Goal: Task Accomplishment & Management: Complete application form

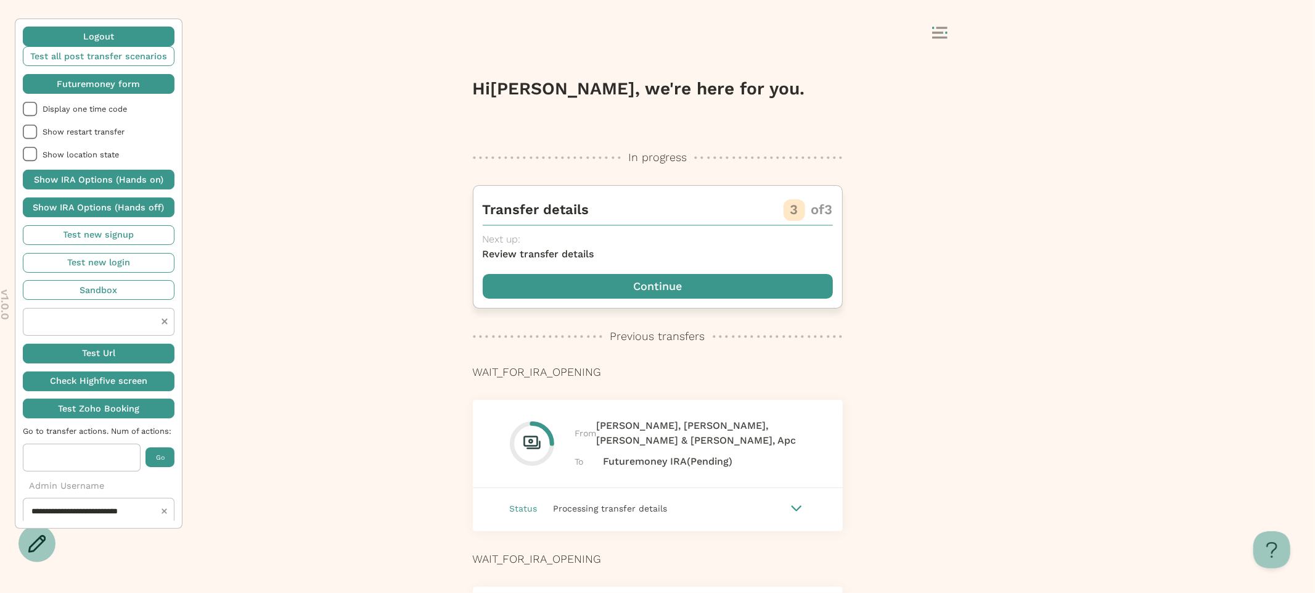
click at [612, 293] on span "button" at bounding box center [658, 286] width 350 height 25
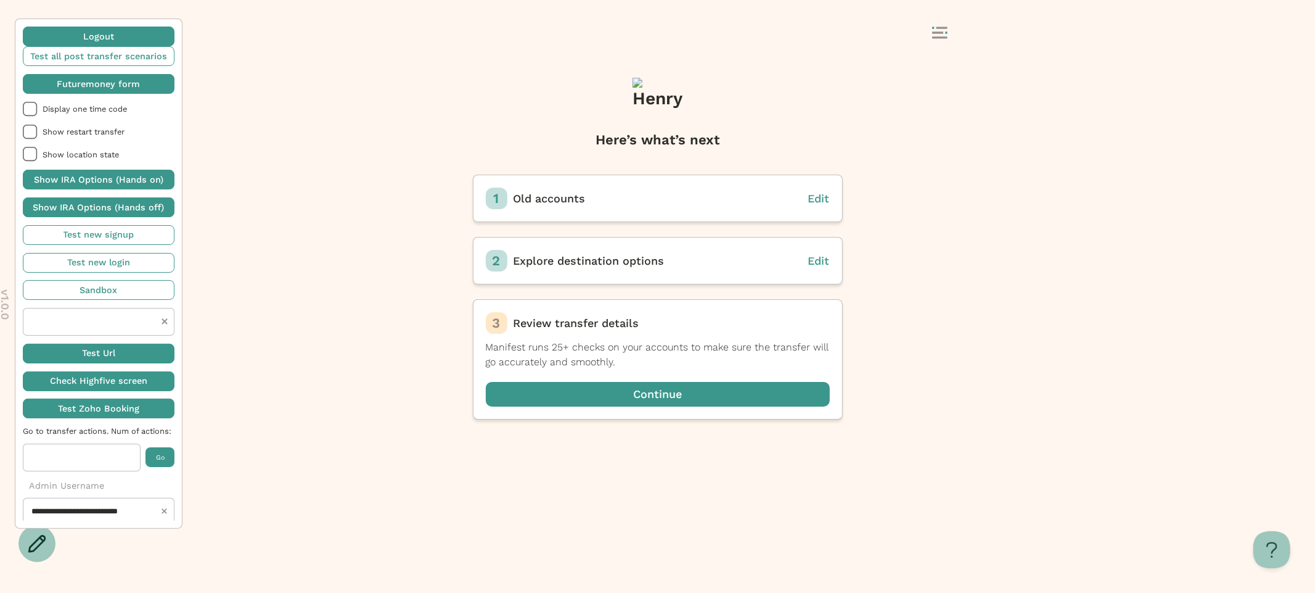
click at [136, 88] on span "button" at bounding box center [99, 84] width 152 height 20
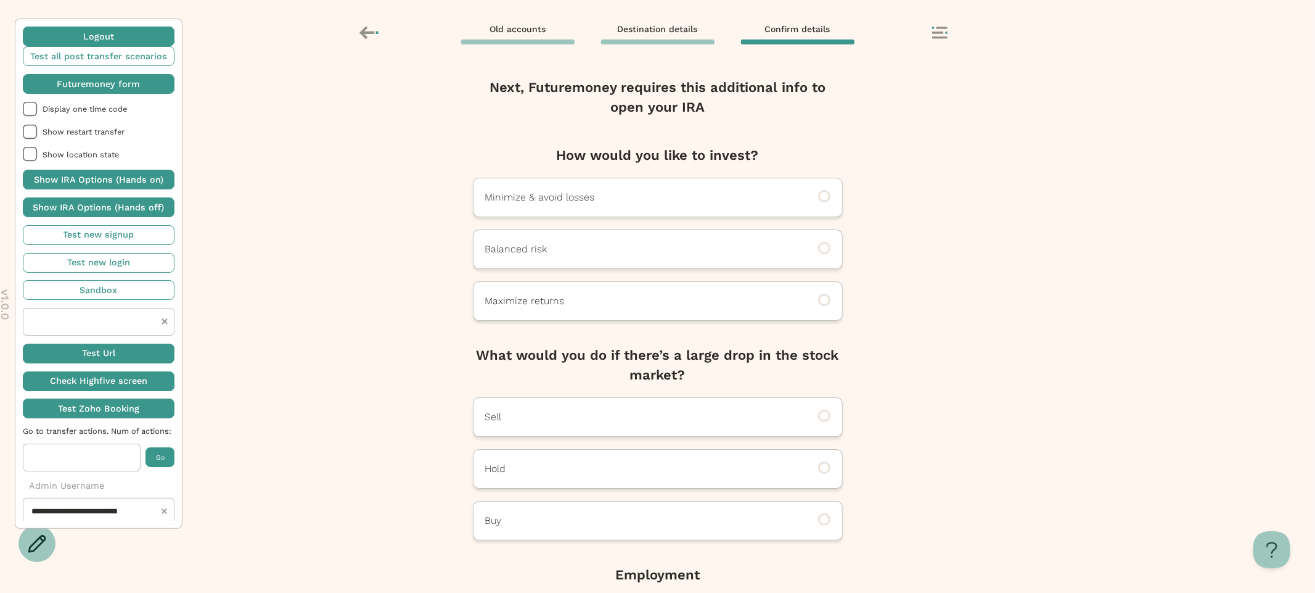
scroll to position [136, 0]
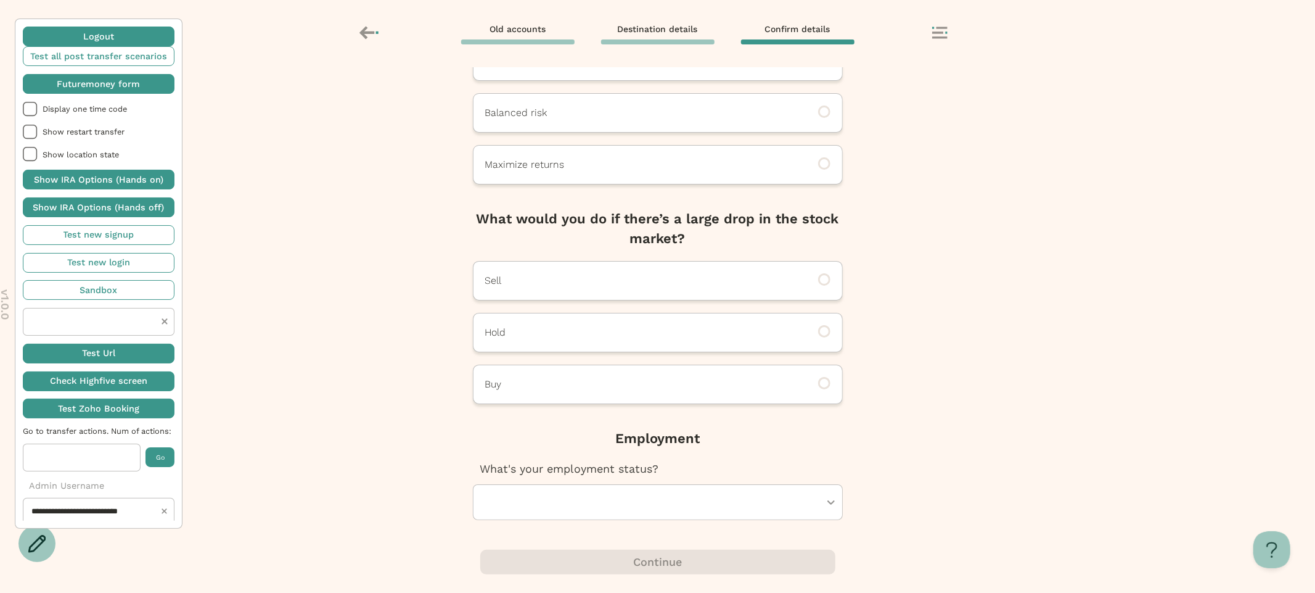
click at [578, 503] on div at bounding box center [651, 502] width 337 height 35
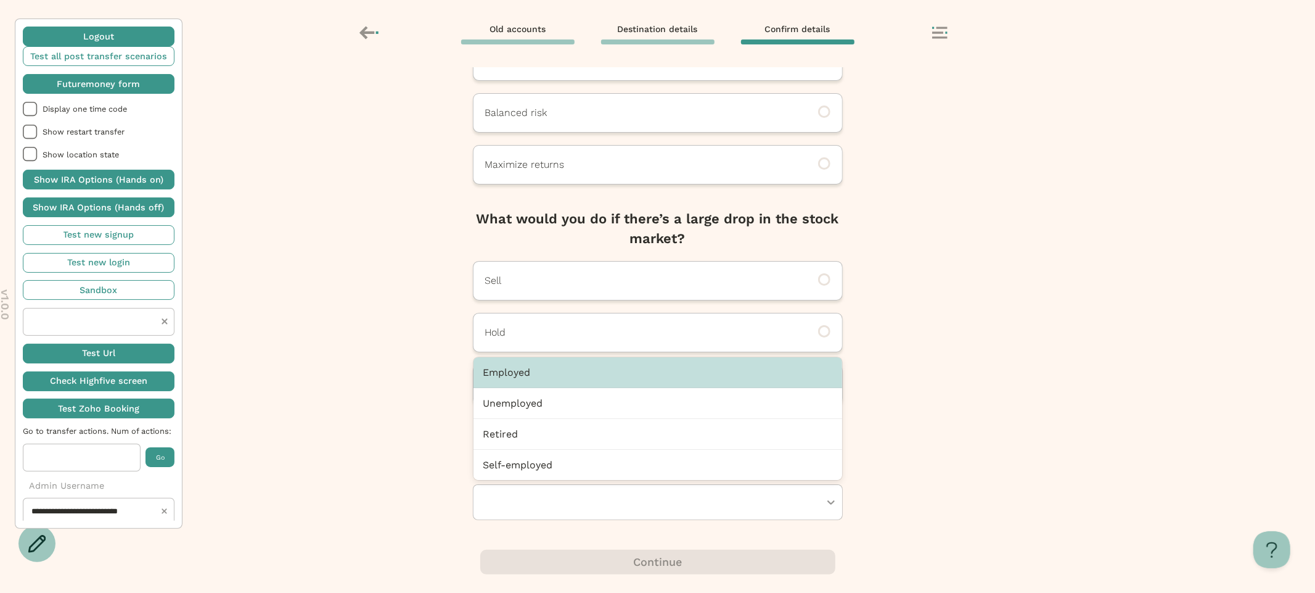
click at [568, 376] on div "Employed" at bounding box center [658, 372] width 369 height 31
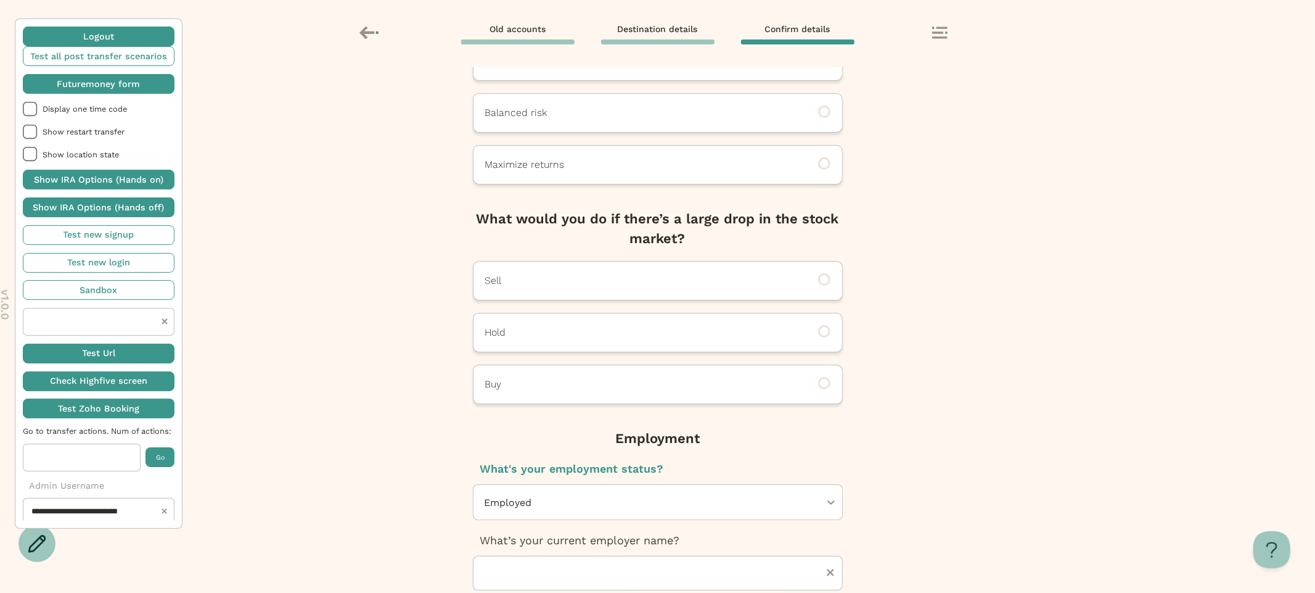
scroll to position [350, 0]
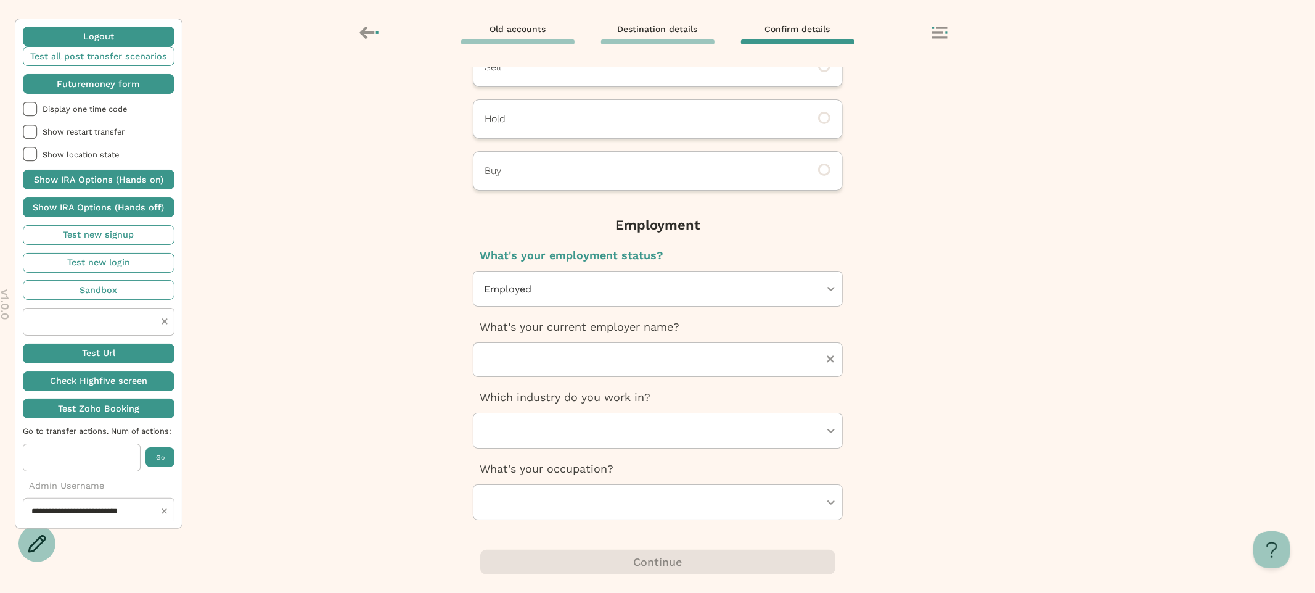
click at [585, 493] on div at bounding box center [651, 502] width 337 height 35
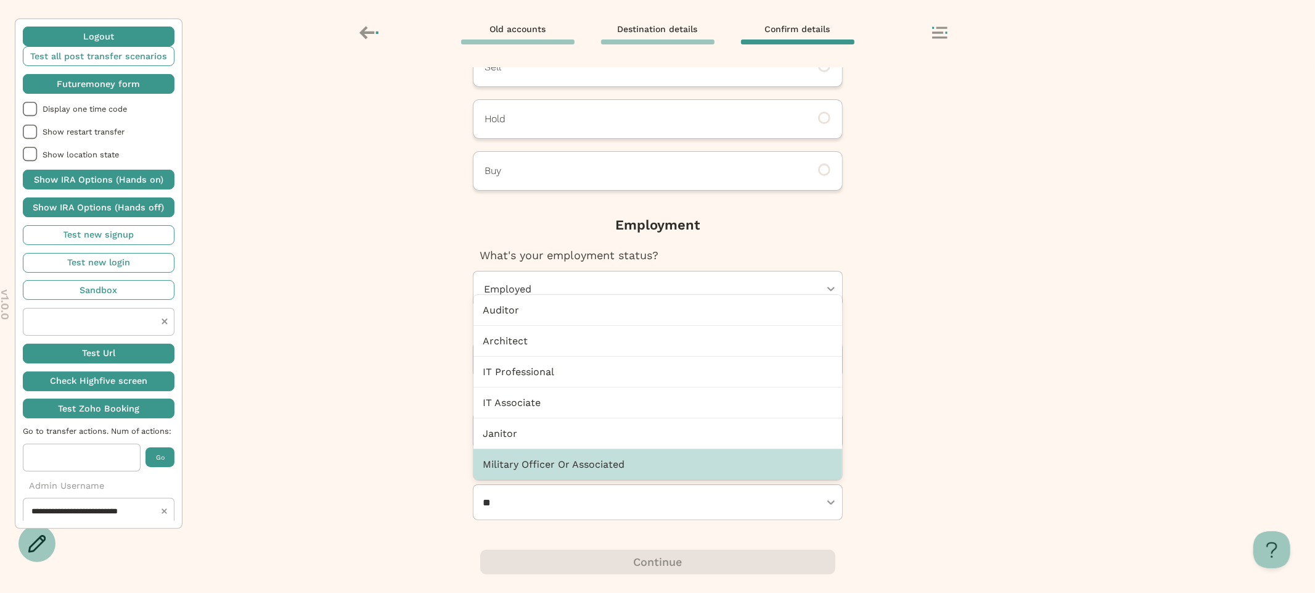
type input "**"
click at [941, 471] on div "Next, Futuremoney requires this additional info to open your IRA How would you …" at bounding box center [657, 329] width 1315 height 525
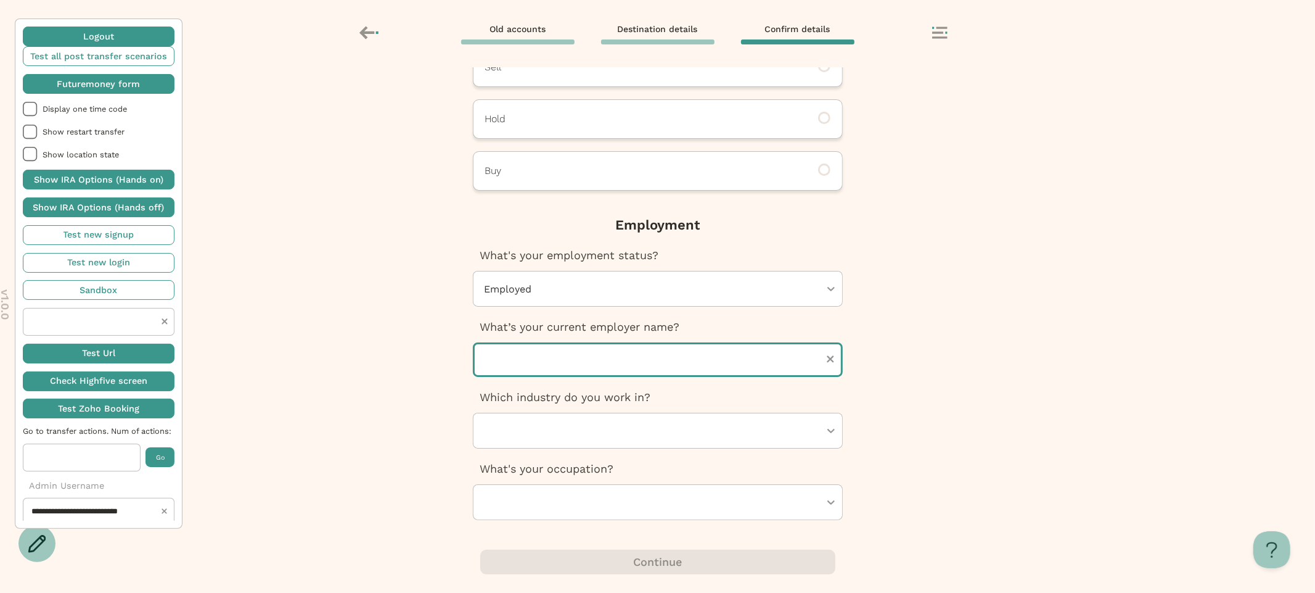
click at [715, 361] on input "text" at bounding box center [658, 359] width 370 height 35
type input "********"
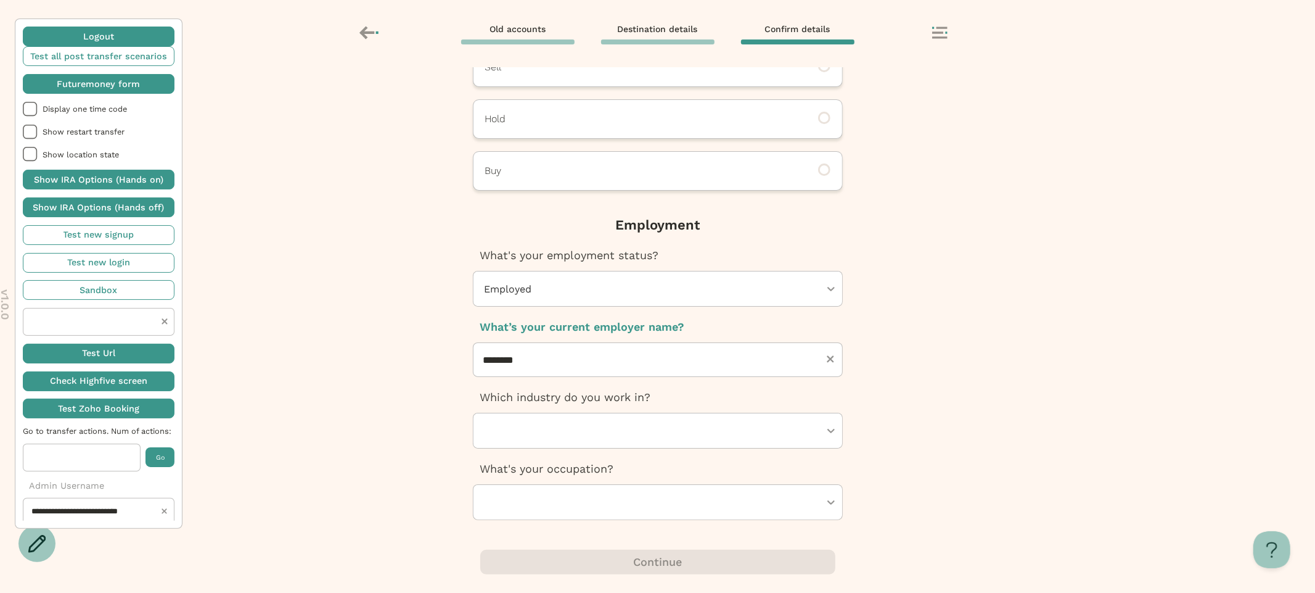
click at [573, 500] on div at bounding box center [651, 502] width 337 height 35
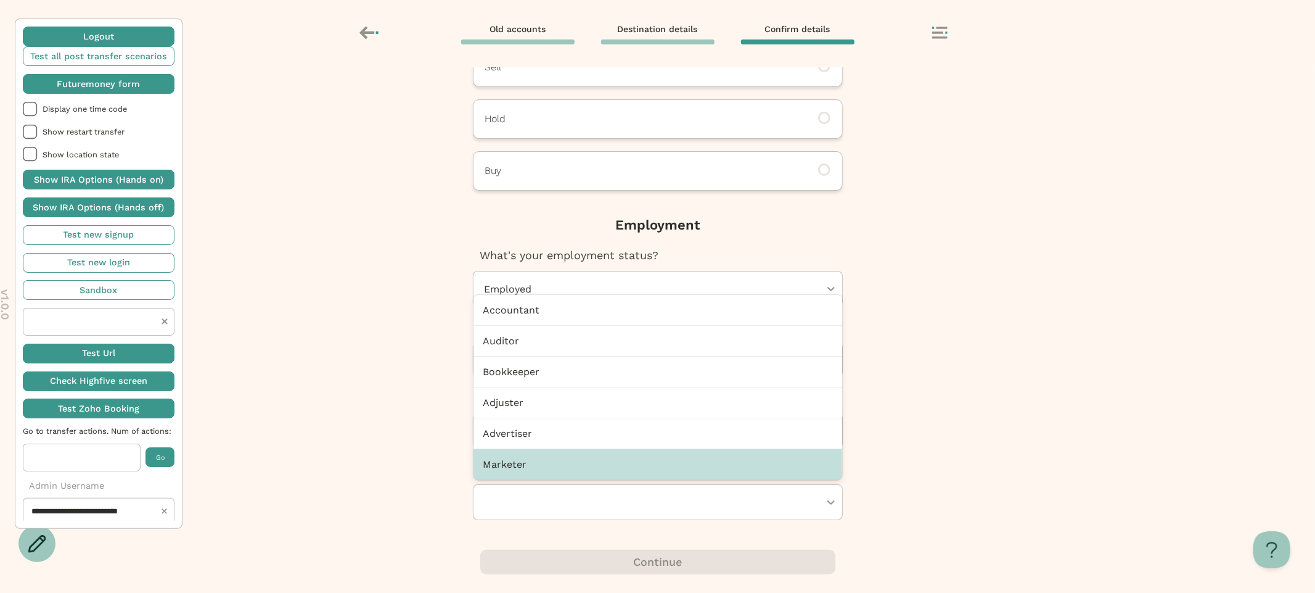
scroll to position [35, 0]
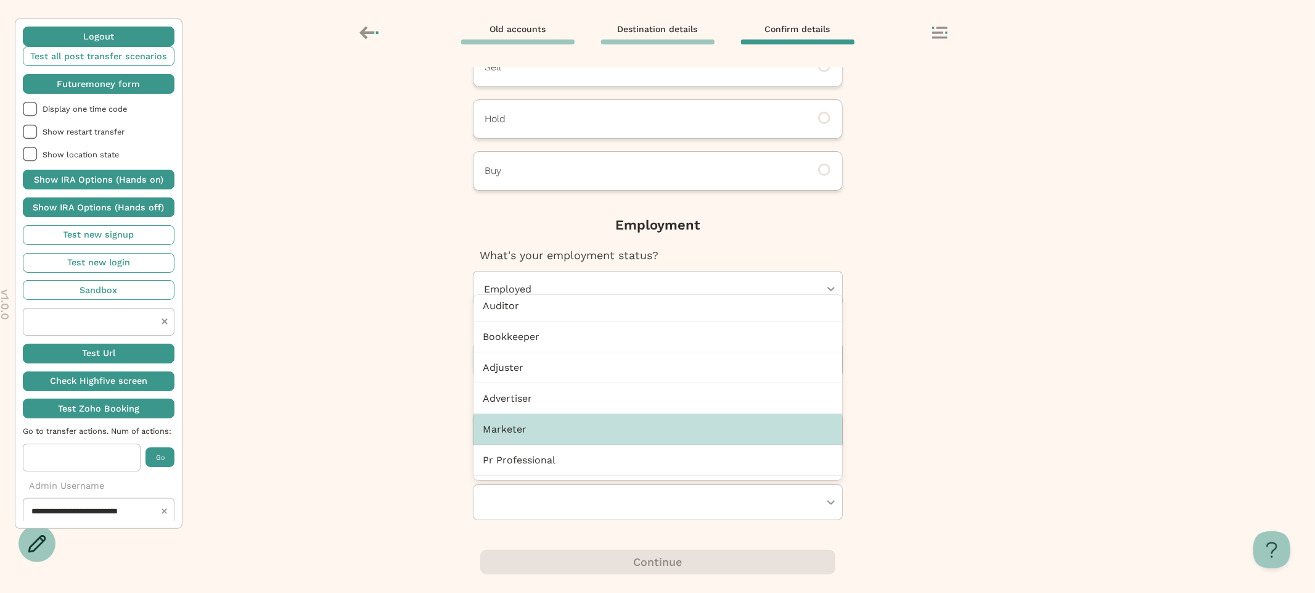
click at [547, 424] on div "Marketer" at bounding box center [658, 429] width 369 height 31
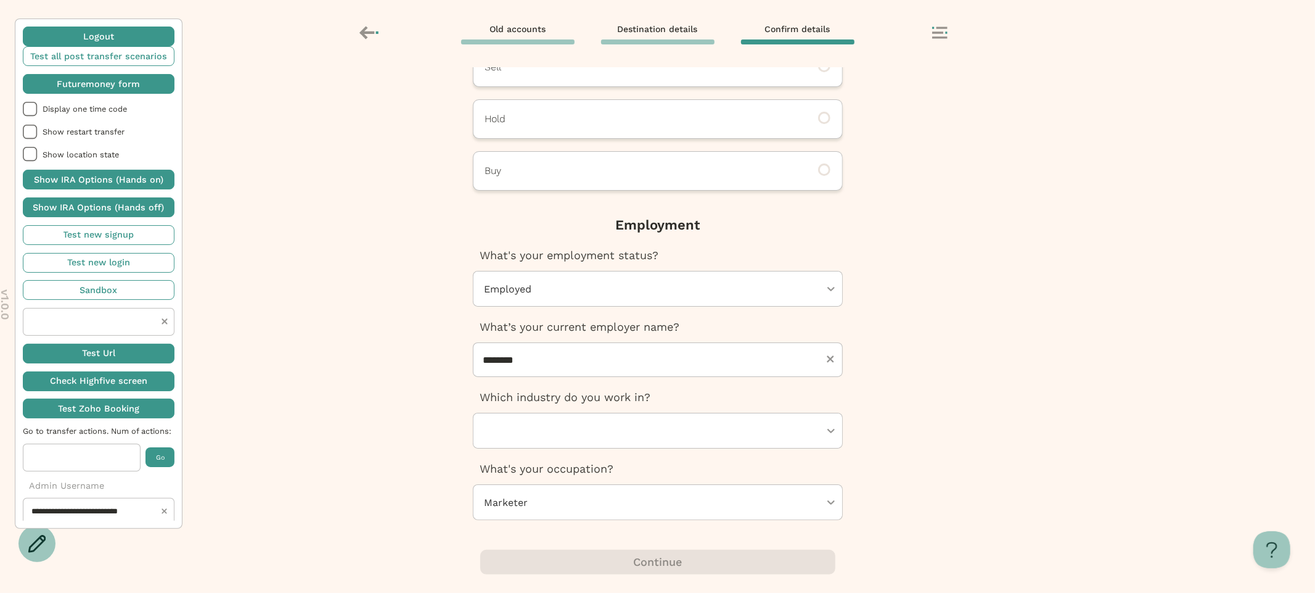
click at [855, 485] on div "Next, Futuremoney requires this additional info to open your IRA How would you …" at bounding box center [657, 329] width 1315 height 525
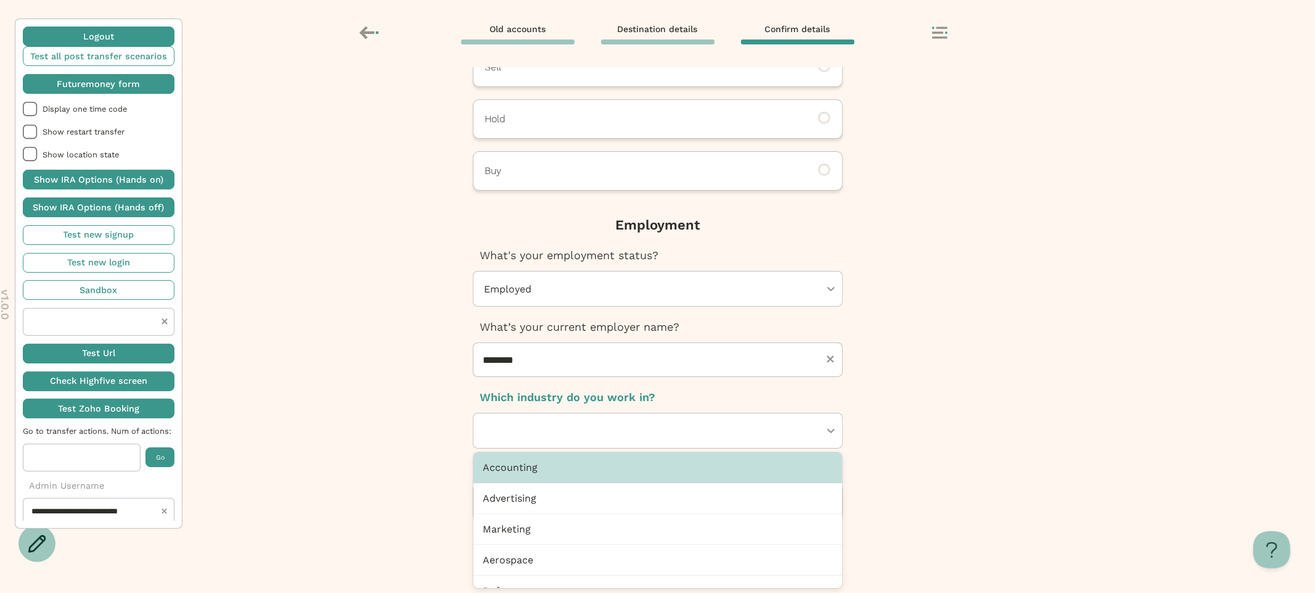
click at [692, 426] on div at bounding box center [651, 430] width 337 height 35
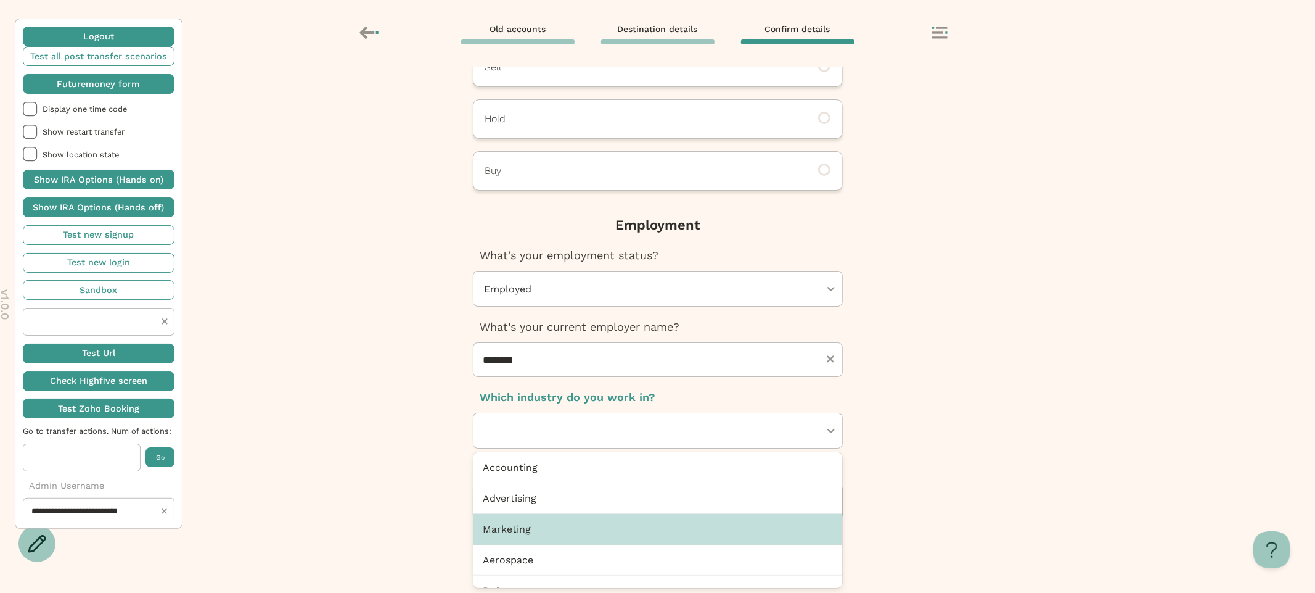
click at [573, 519] on div "Marketing" at bounding box center [658, 529] width 369 height 31
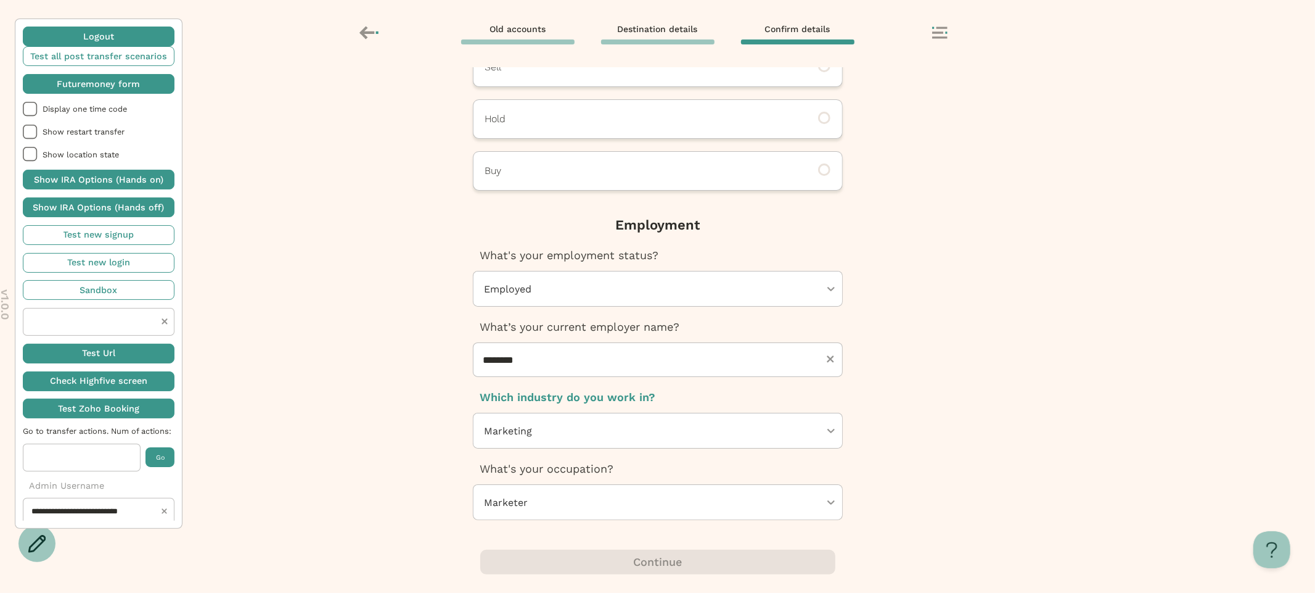
click at [968, 406] on div "Next, Futuremoney requires this additional info to open your IRA How would you …" at bounding box center [657, 329] width 1315 height 525
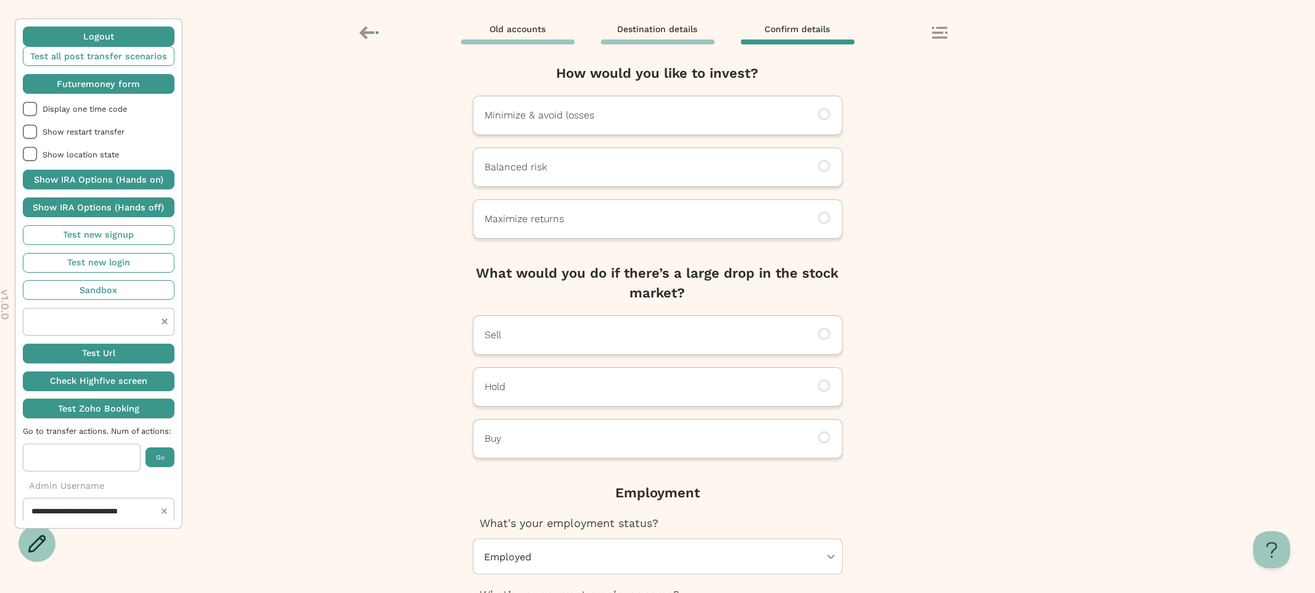
scroll to position [0, 0]
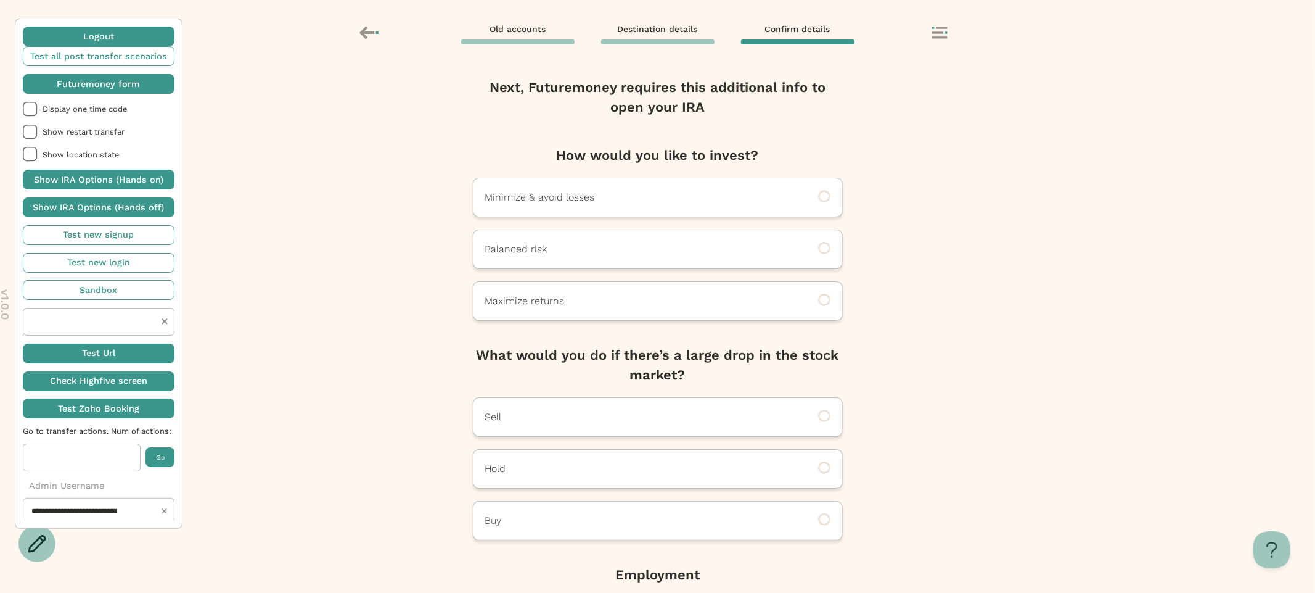
click at [944, 36] on icon at bounding box center [939, 33] width 15 height 12
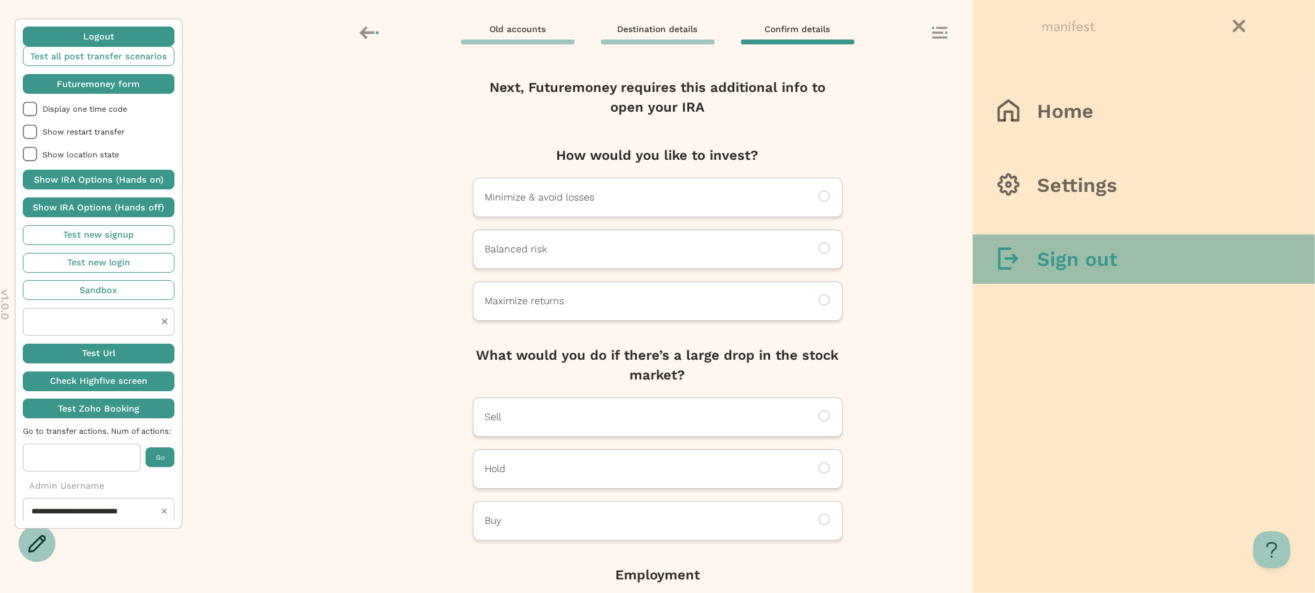
click at [1014, 260] on icon at bounding box center [1015, 258] width 6 height 10
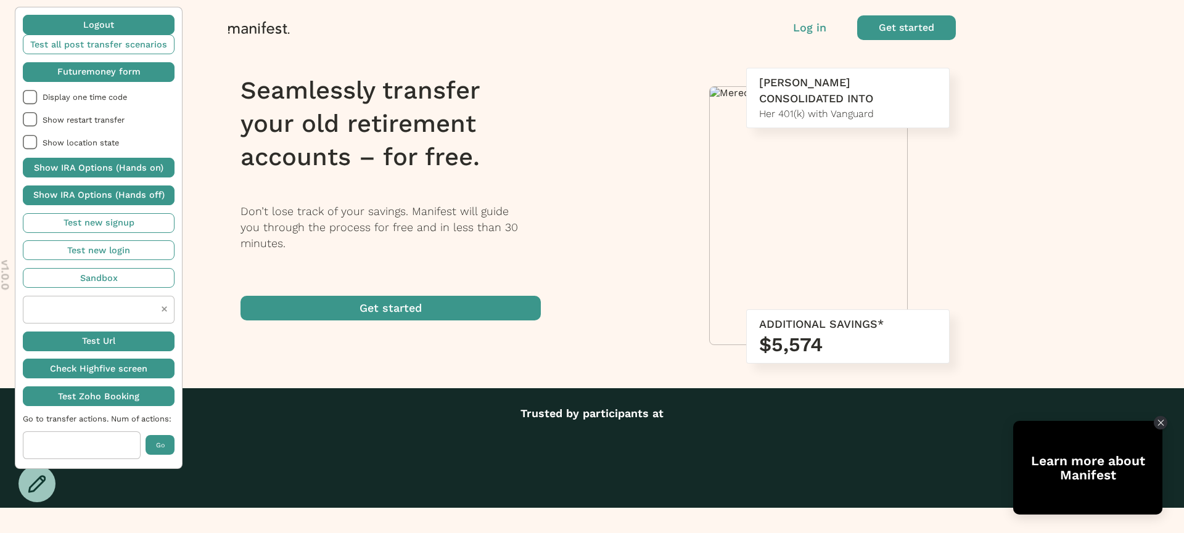
click at [810, 25] on p "Log in" at bounding box center [809, 28] width 33 height 16
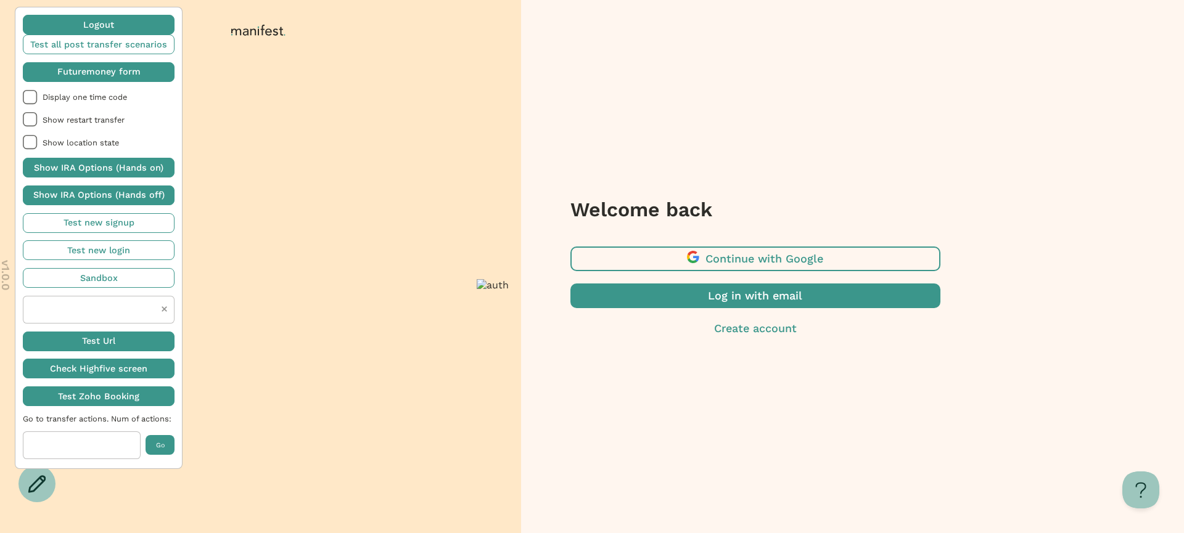
click at [696, 297] on span "button" at bounding box center [755, 296] width 370 height 25
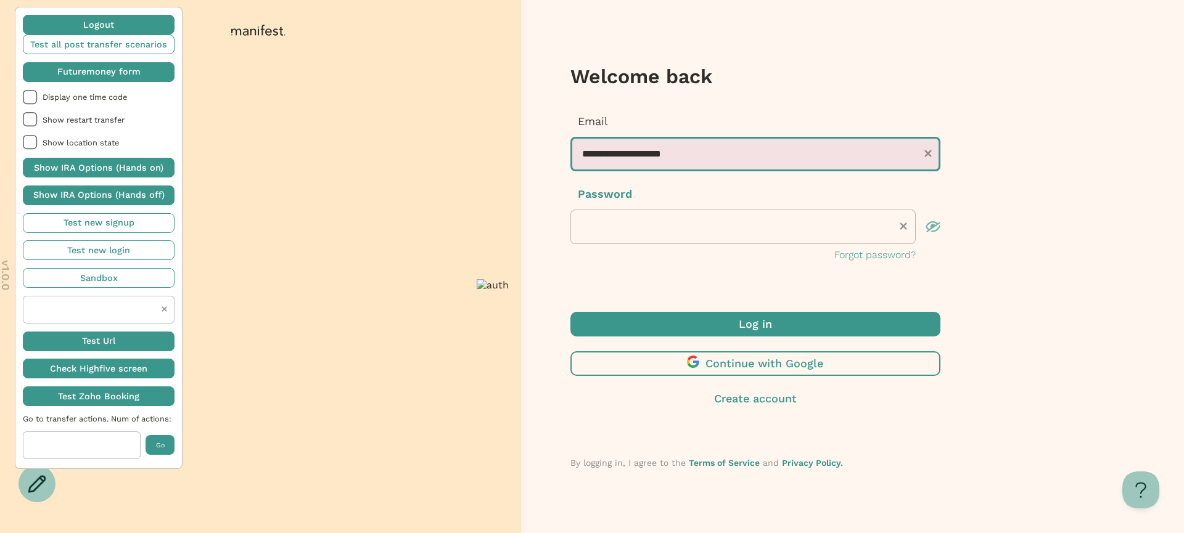
click at [672, 160] on input "**********" at bounding box center [755, 154] width 370 height 35
click at [606, 158] on input "**********" at bounding box center [755, 154] width 370 height 35
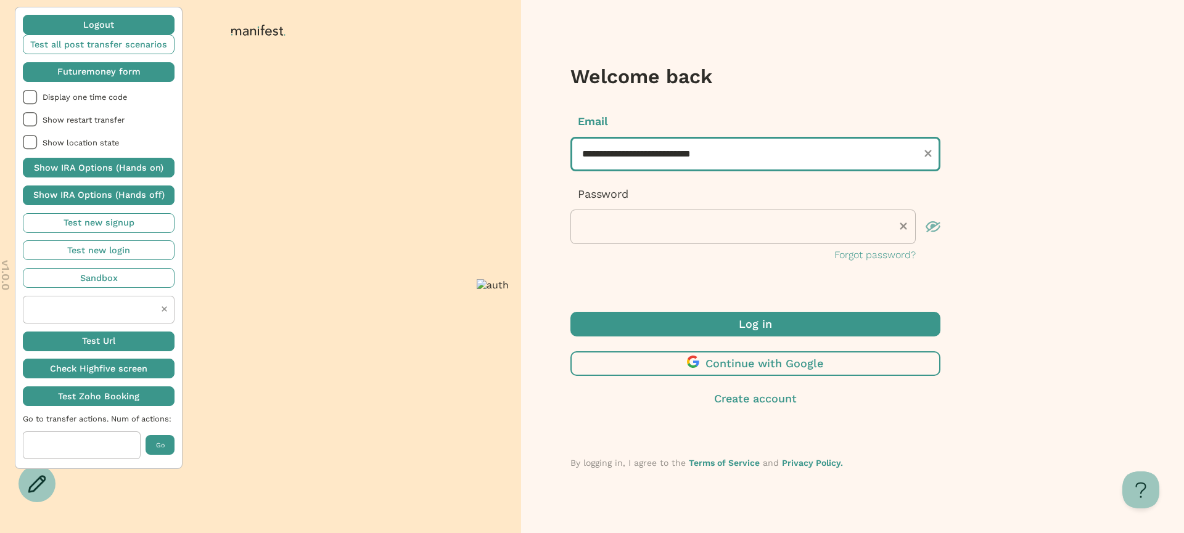
type input "**********"
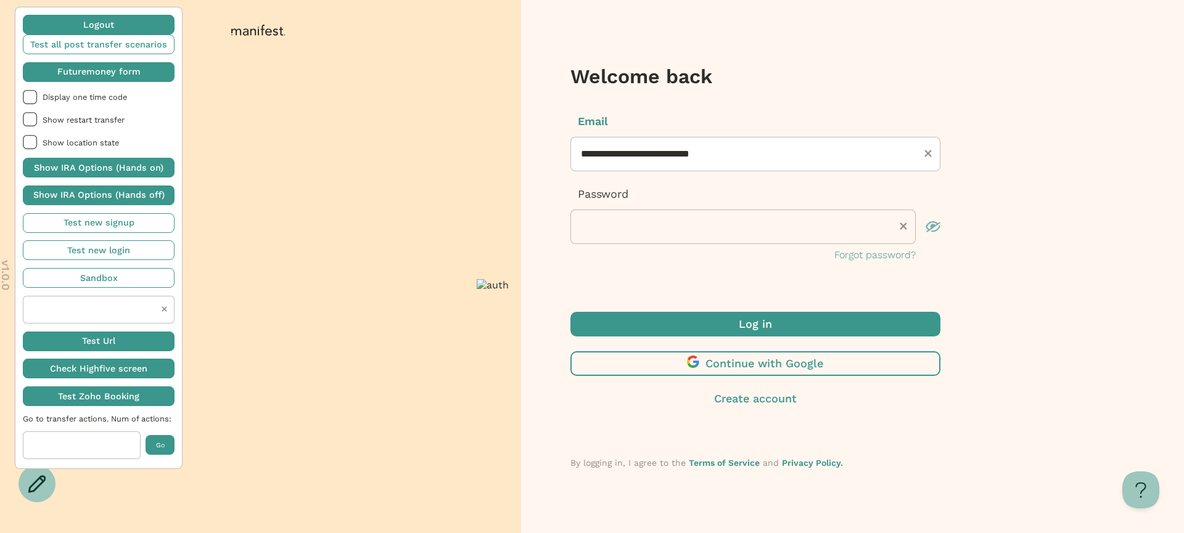
click at [624, 329] on span "submit" at bounding box center [631, 323] width 15 height 15
